Goal: Information Seeking & Learning: Learn about a topic

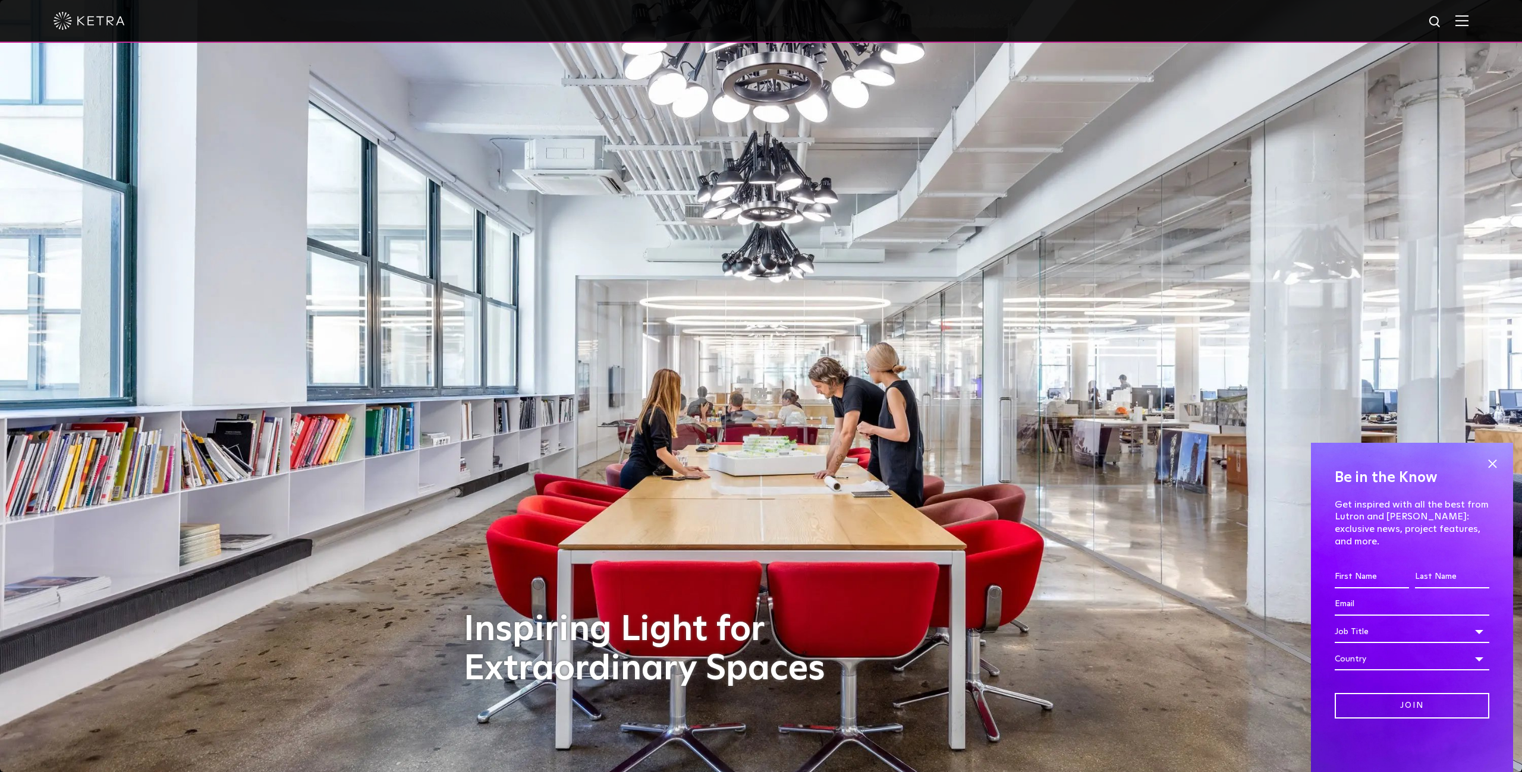
click at [64, 22] on img at bounding box center [89, 21] width 71 height 18
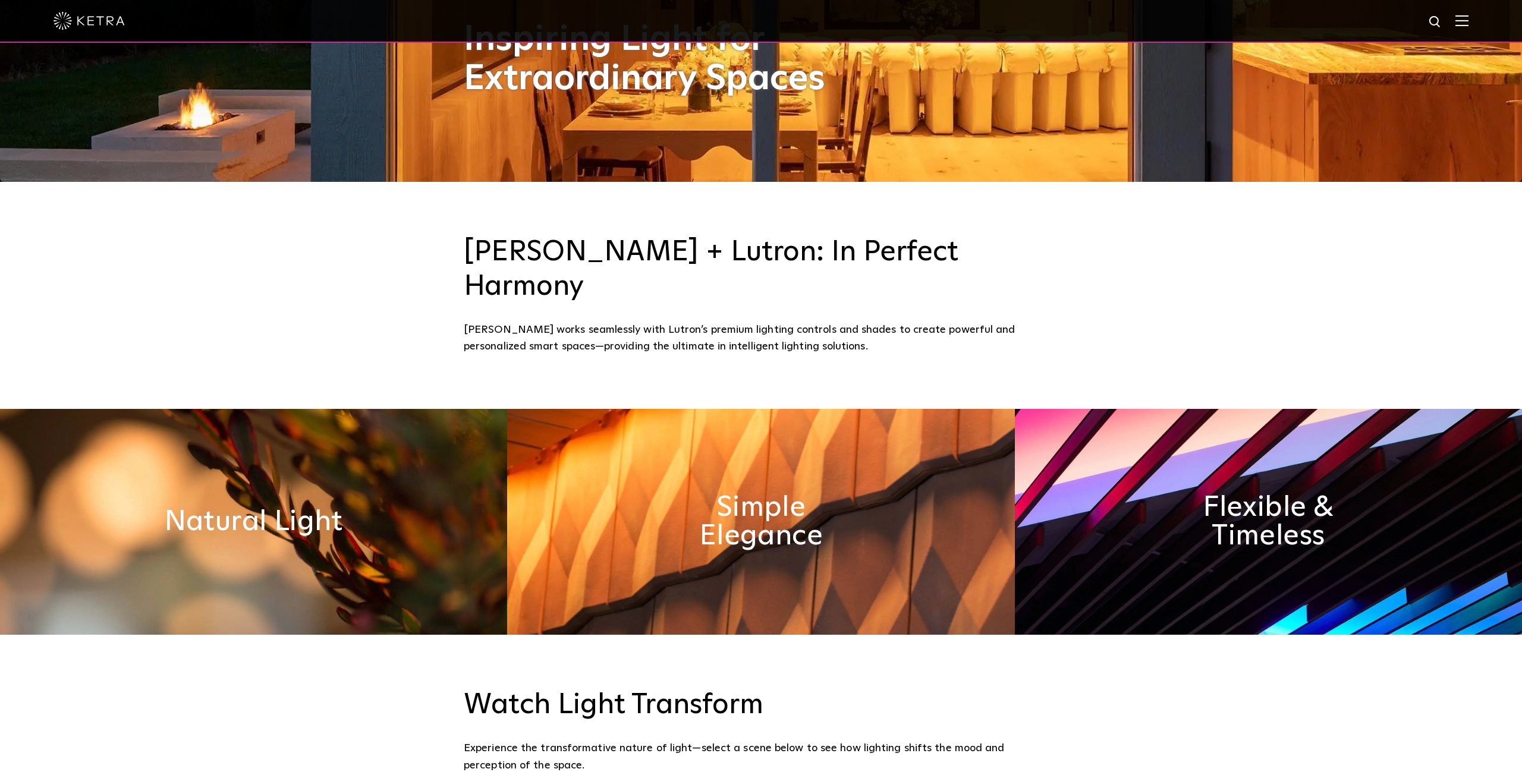
scroll to position [698, 0]
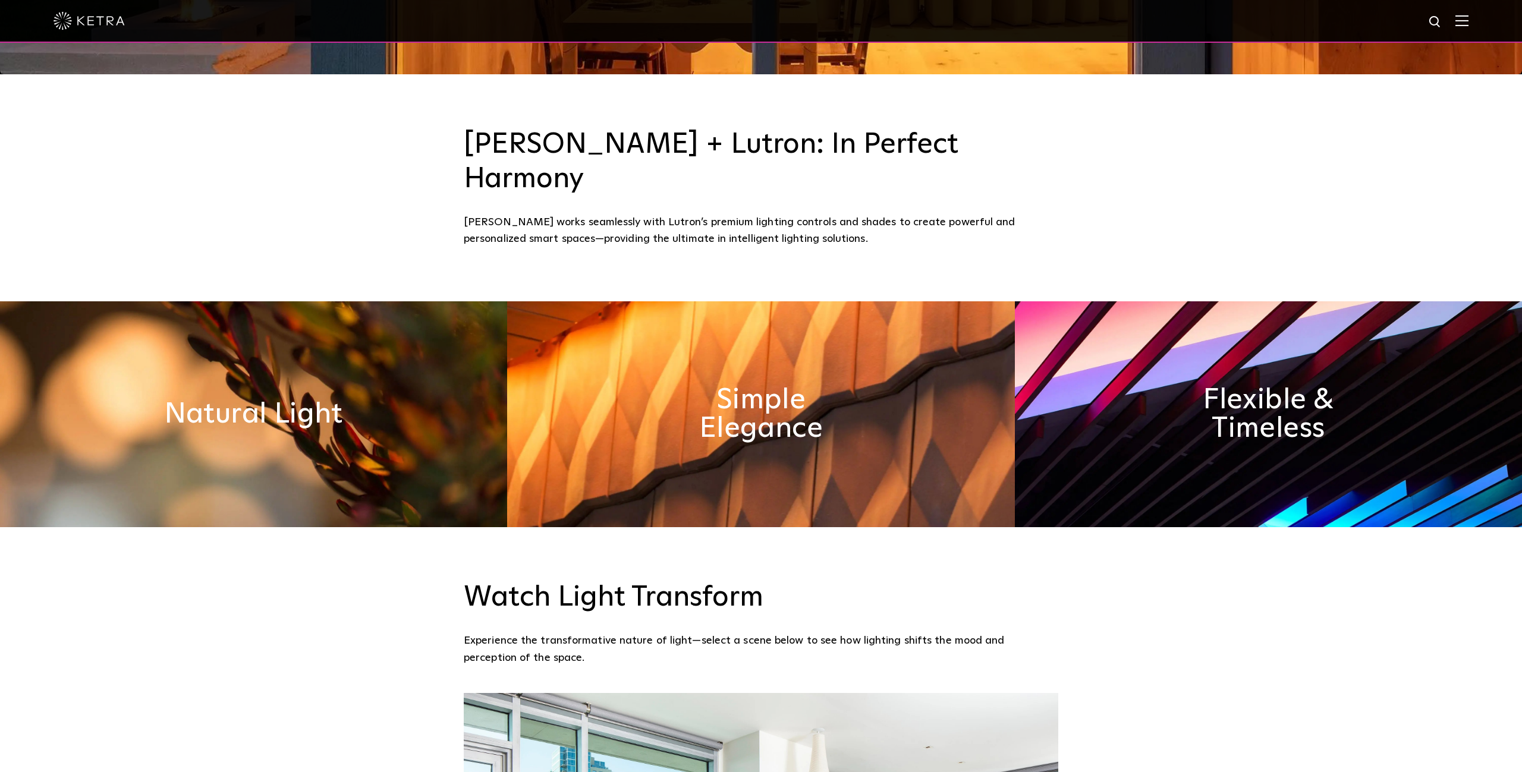
click at [1461, 17] on img at bounding box center [1462, 20] width 13 height 11
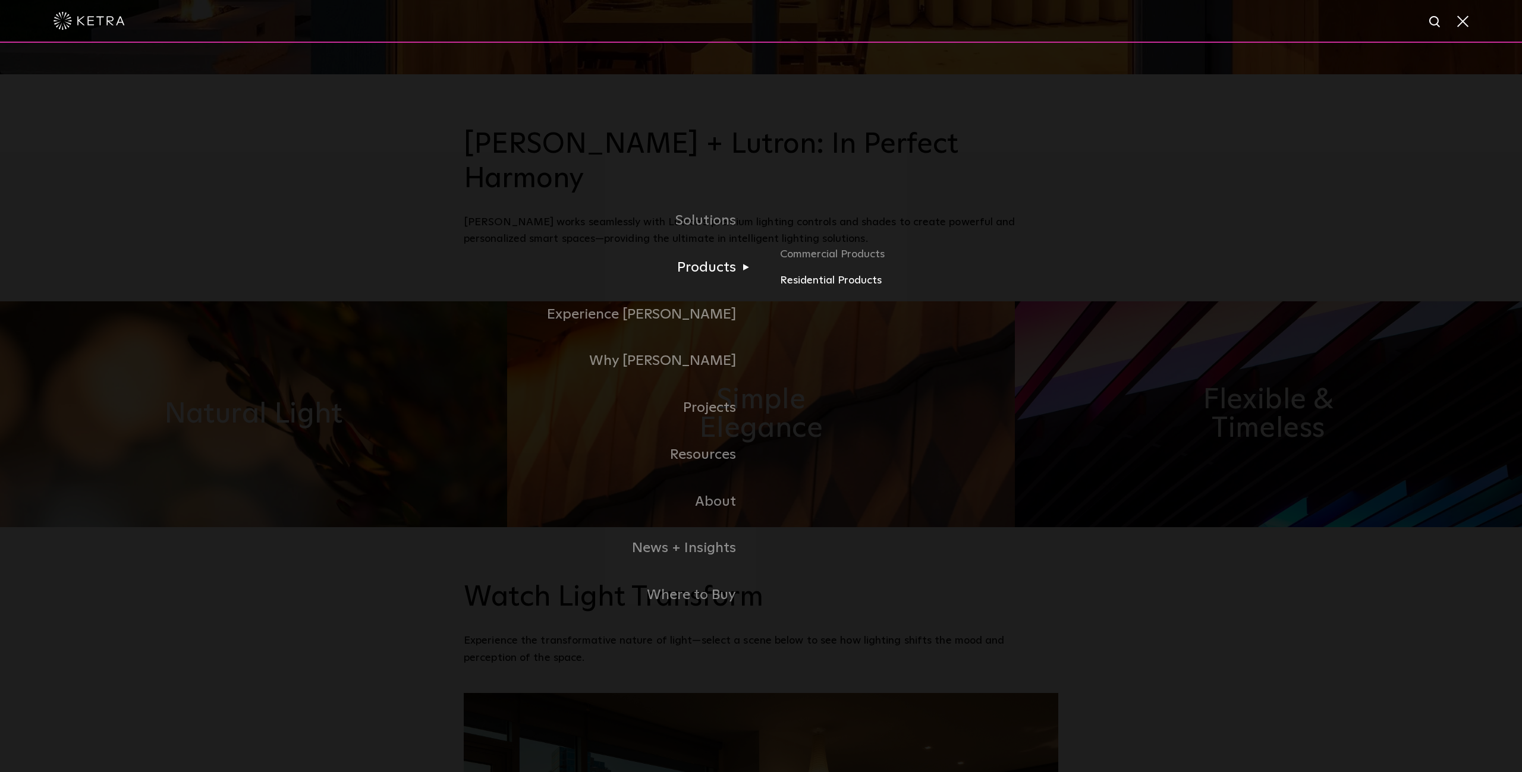
click at [827, 287] on link "Residential Products" at bounding box center [919, 280] width 278 height 17
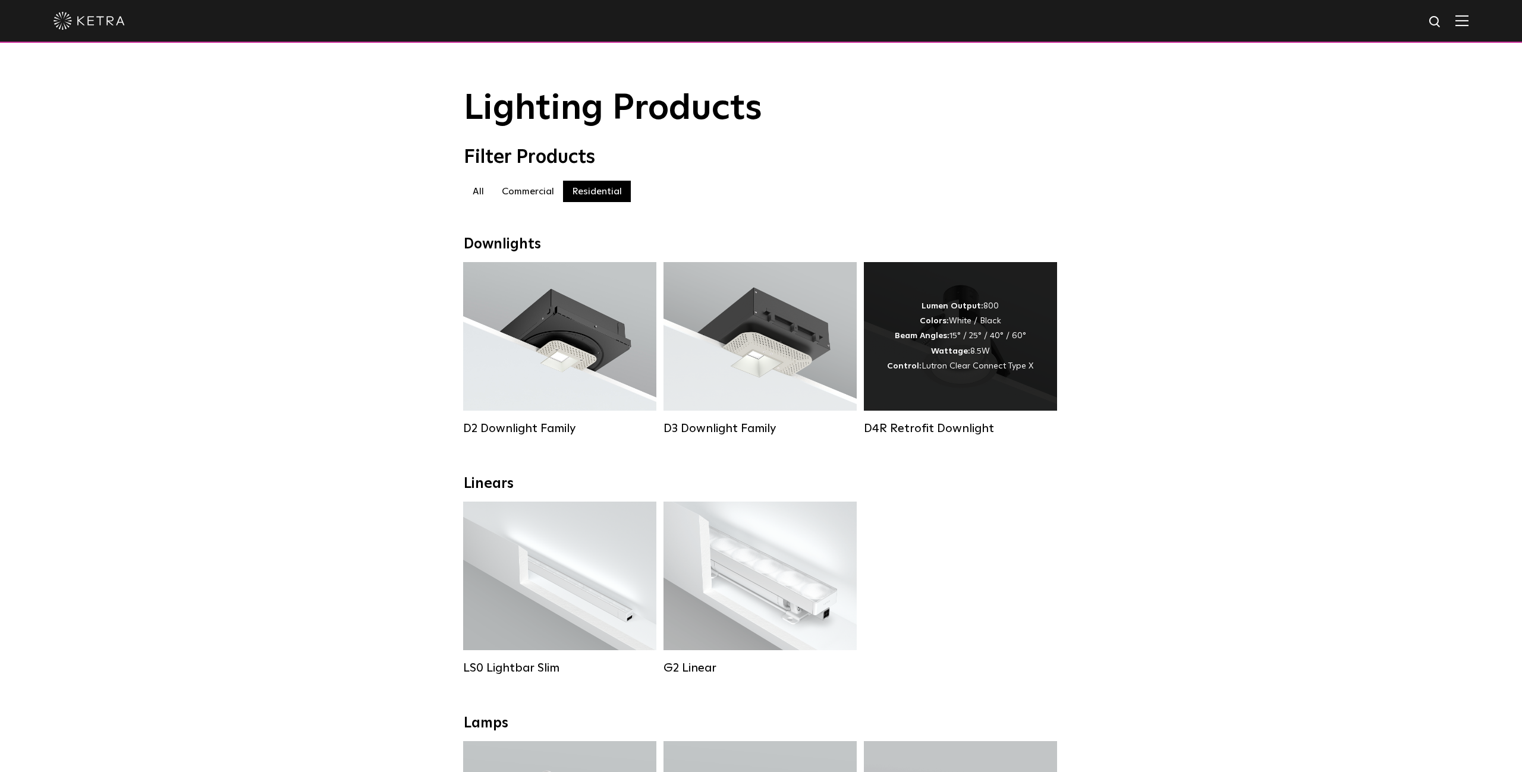
click at [931, 332] on strong "Beam Angles:" at bounding box center [922, 336] width 55 height 8
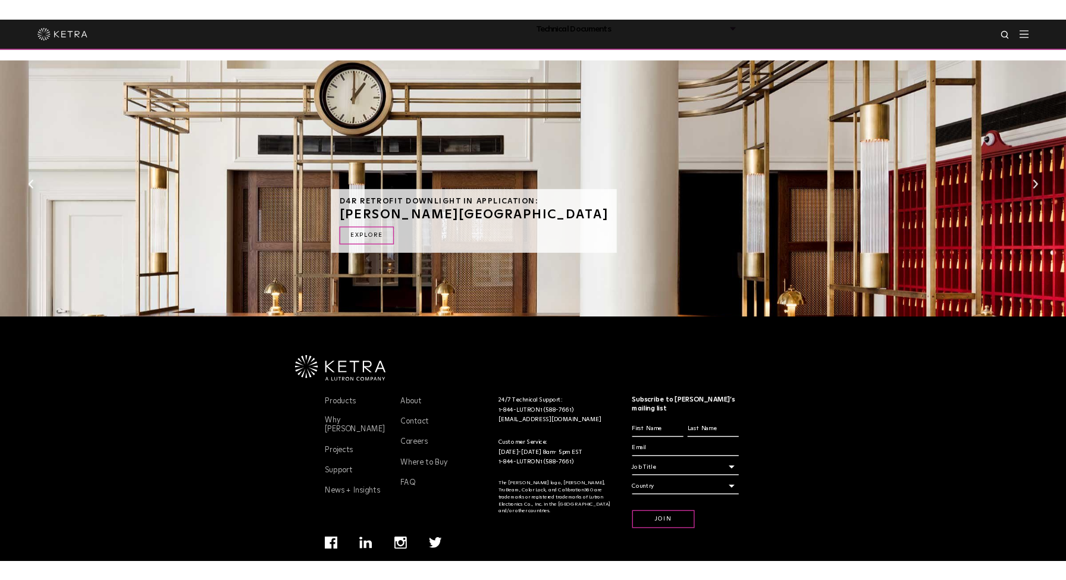
scroll to position [702, 0]
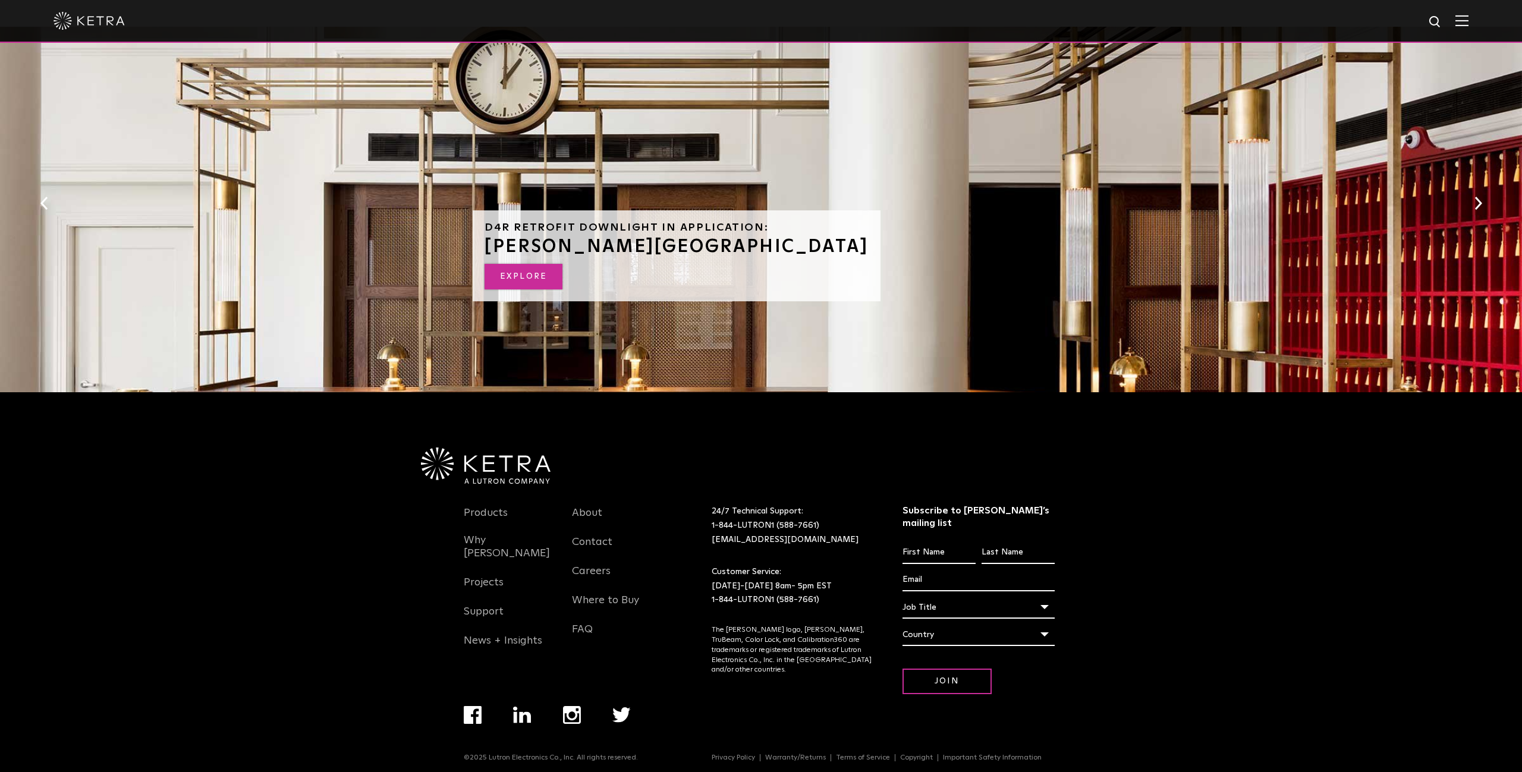
click at [535, 280] on link "EXPLORE" at bounding box center [524, 277] width 78 height 26
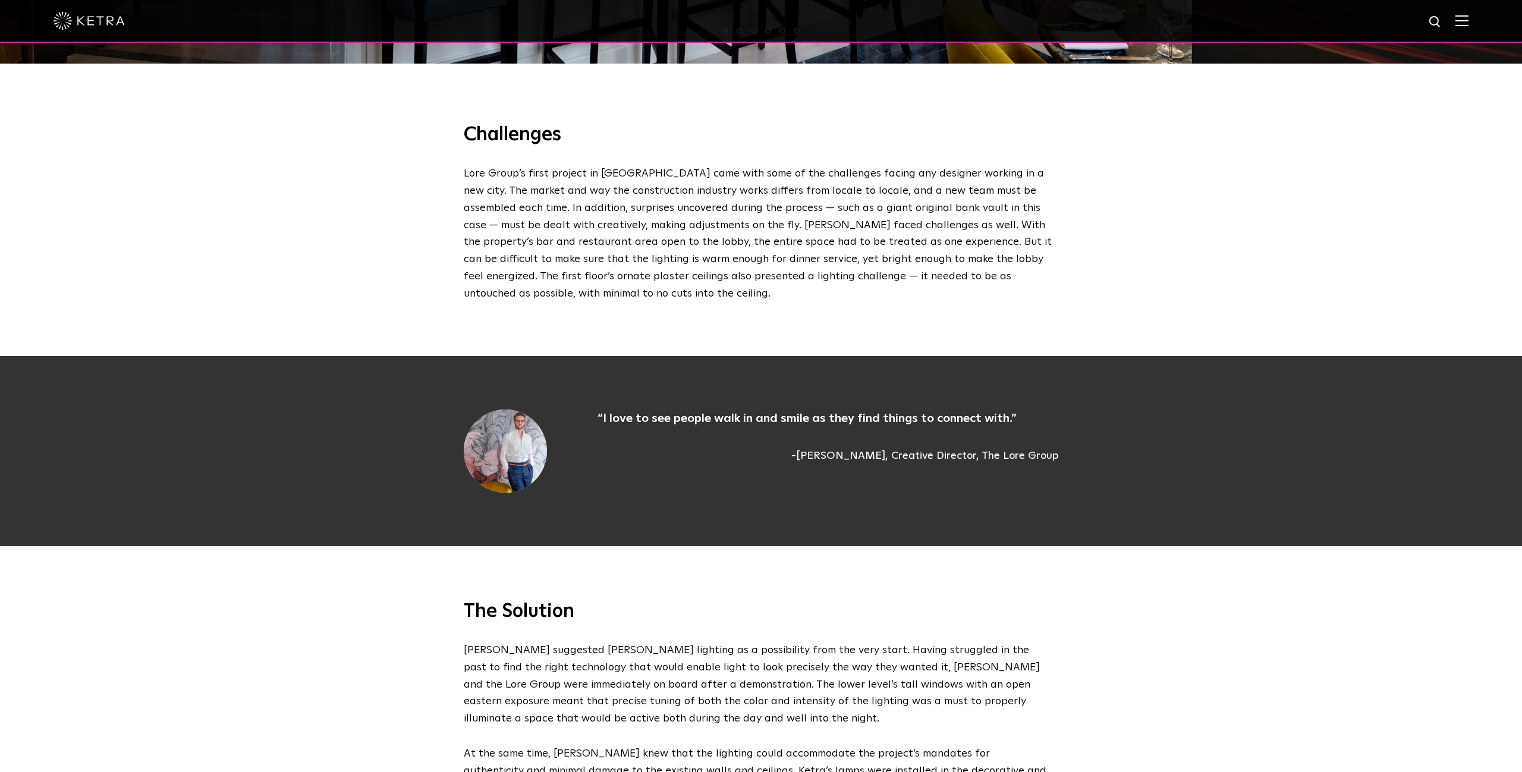
scroll to position [1603, 0]
